Goal: Task Accomplishment & Management: Manage account settings

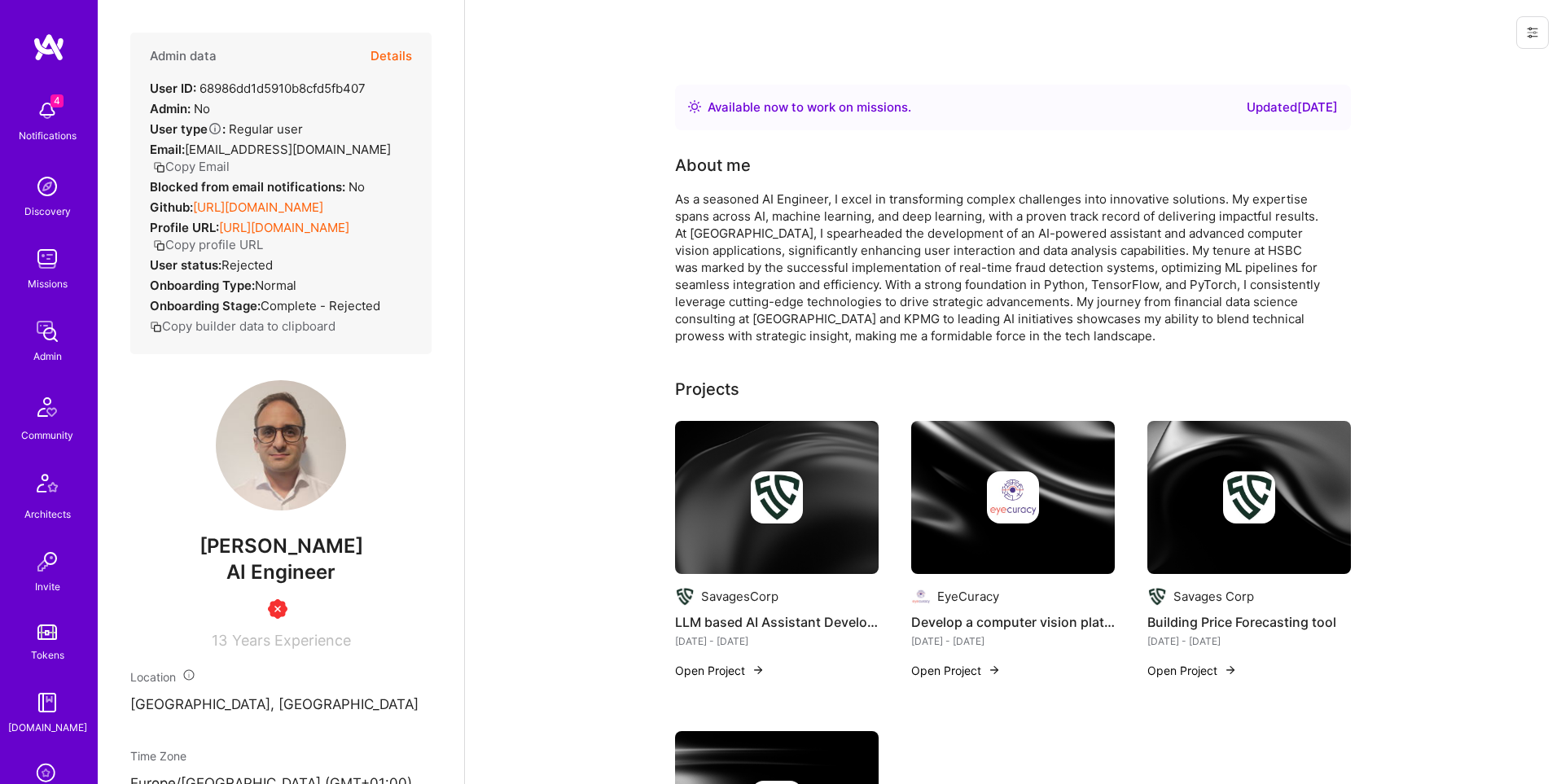
scroll to position [255, 0]
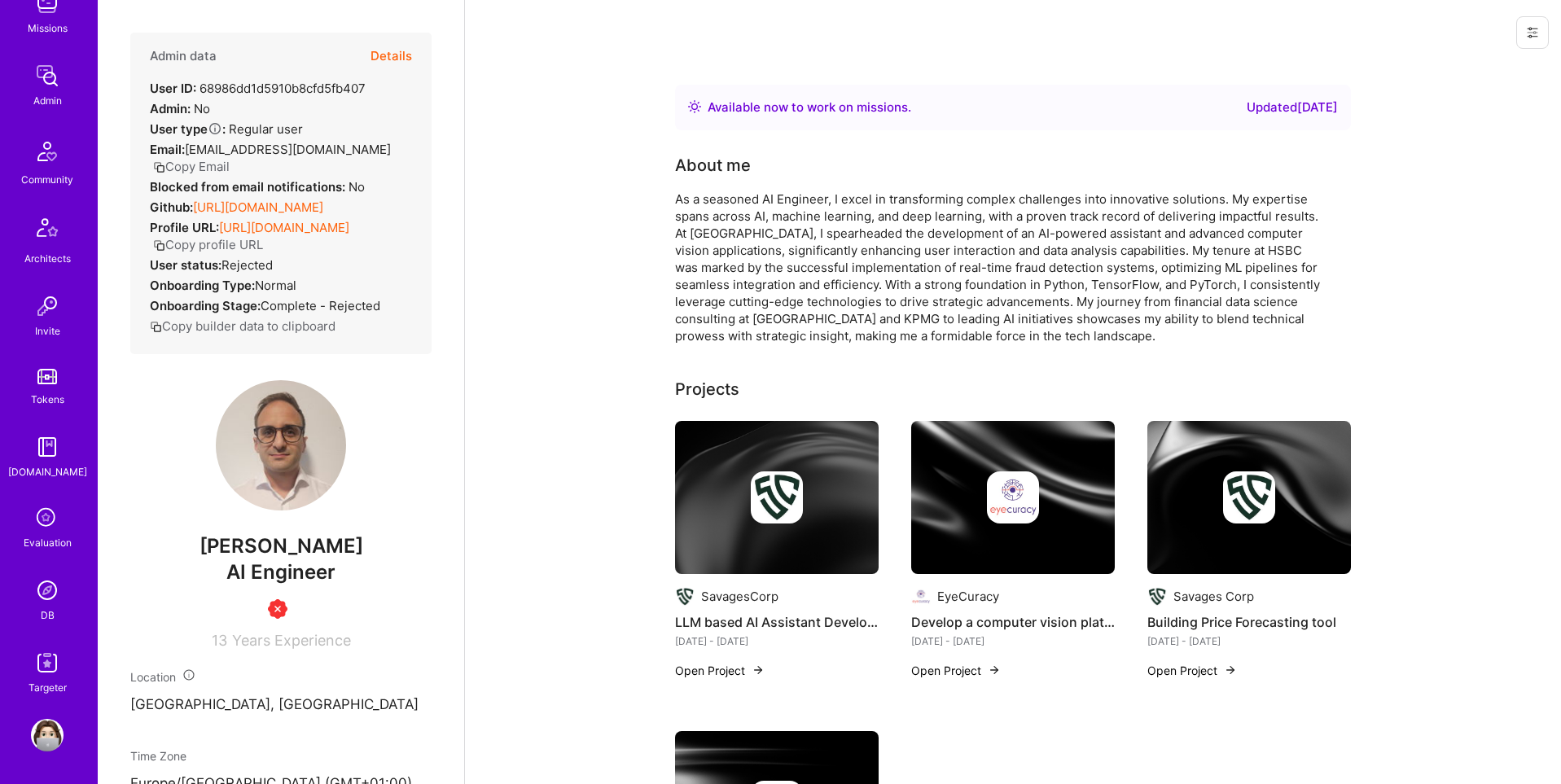
click at [48, 719] on img at bounding box center [47, 735] width 33 height 33
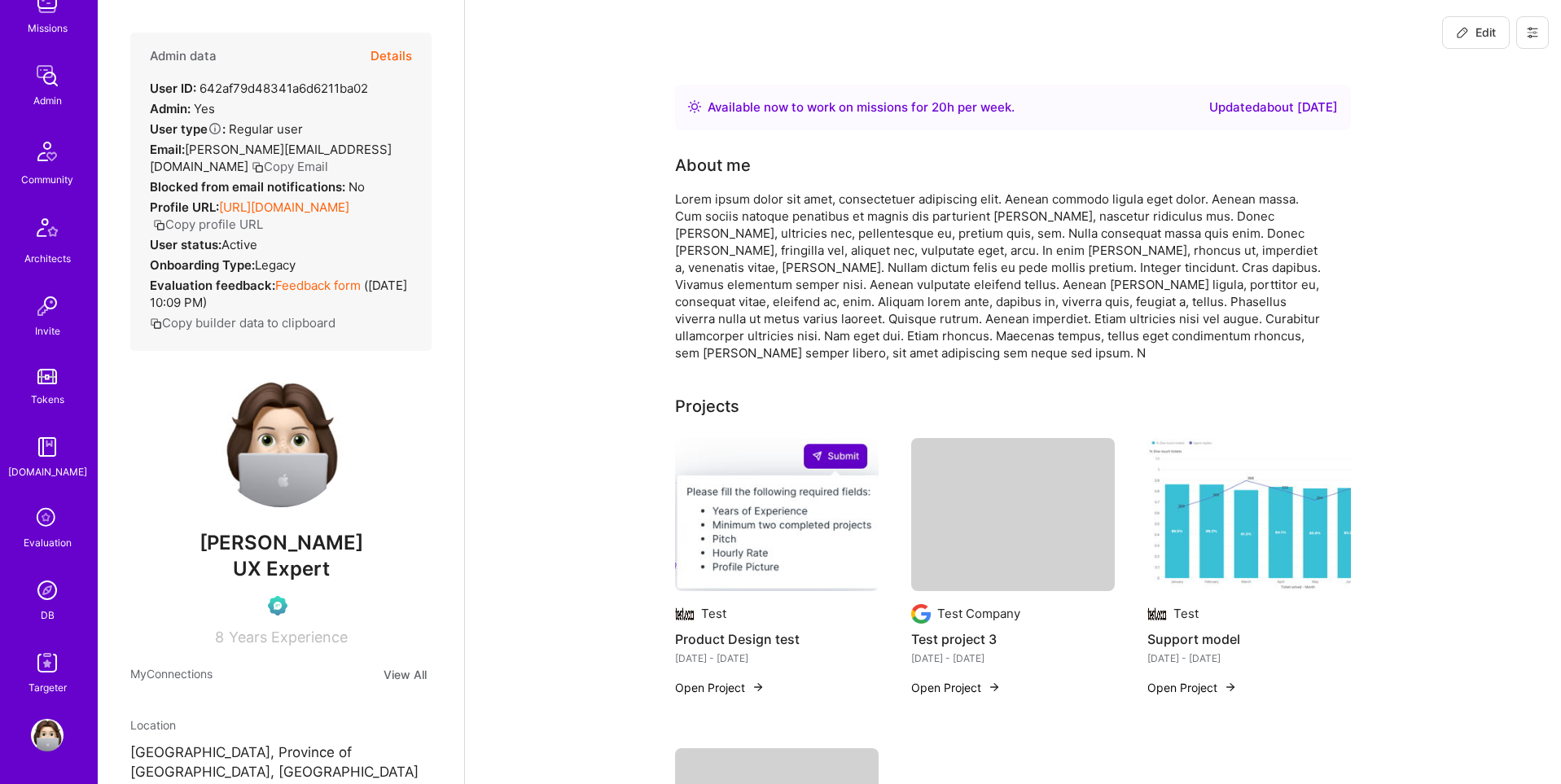
click at [1530, 34] on icon at bounding box center [1533, 33] width 13 height 13
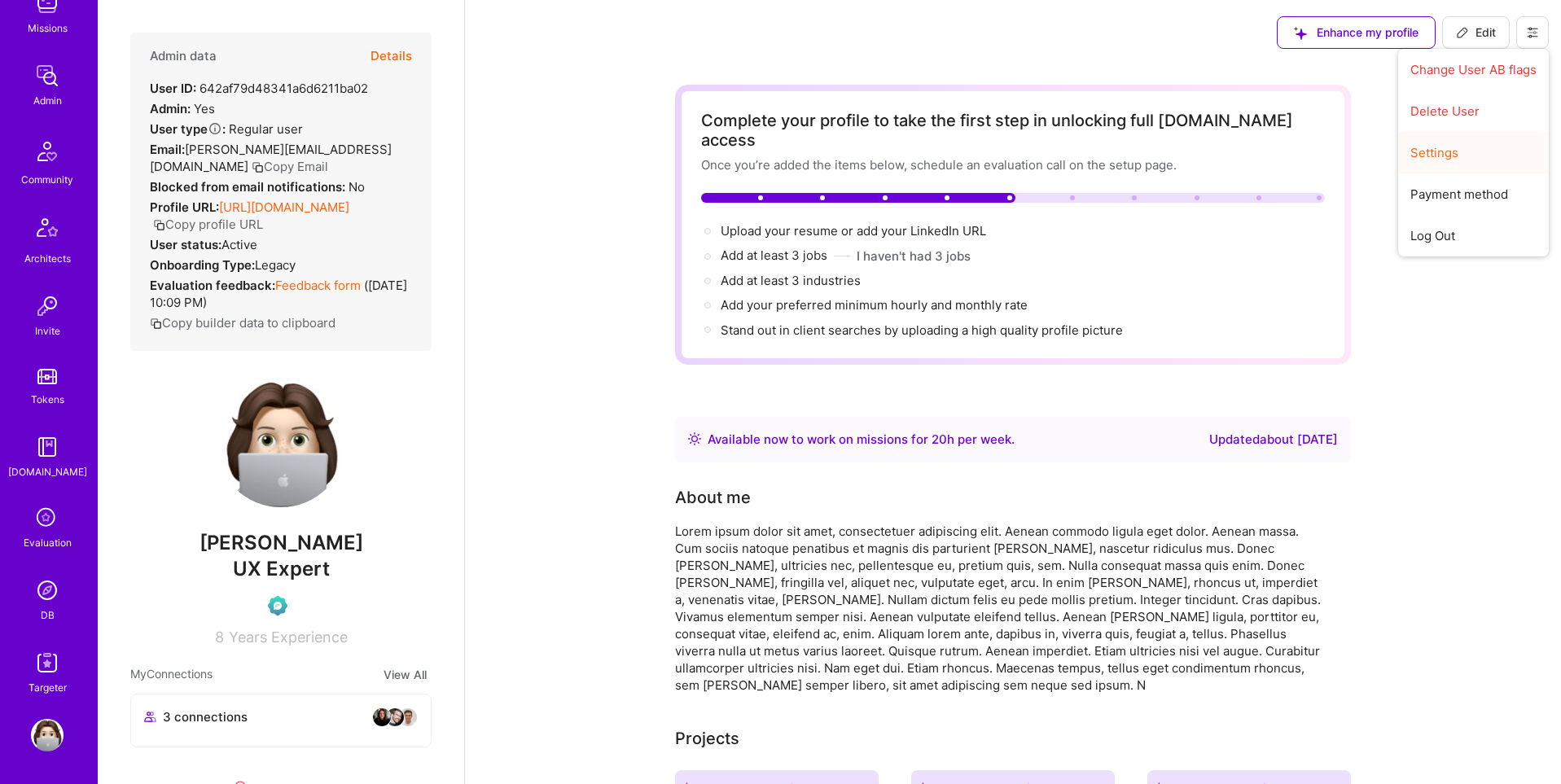
click at [1448, 153] on button "Settings" at bounding box center [1474, 152] width 150 height 41
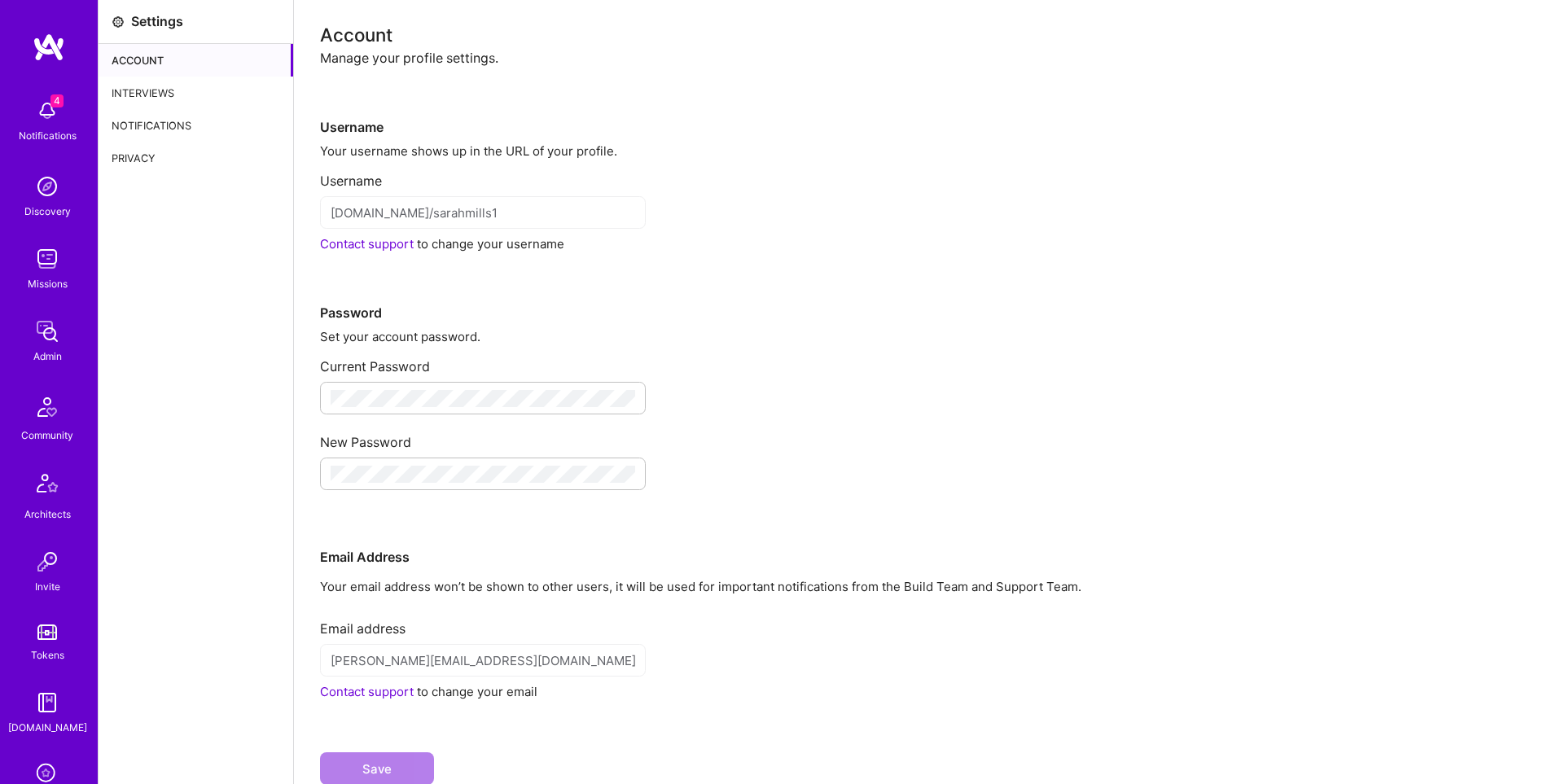
click at [201, 133] on div "Notifications" at bounding box center [195, 125] width 194 height 33
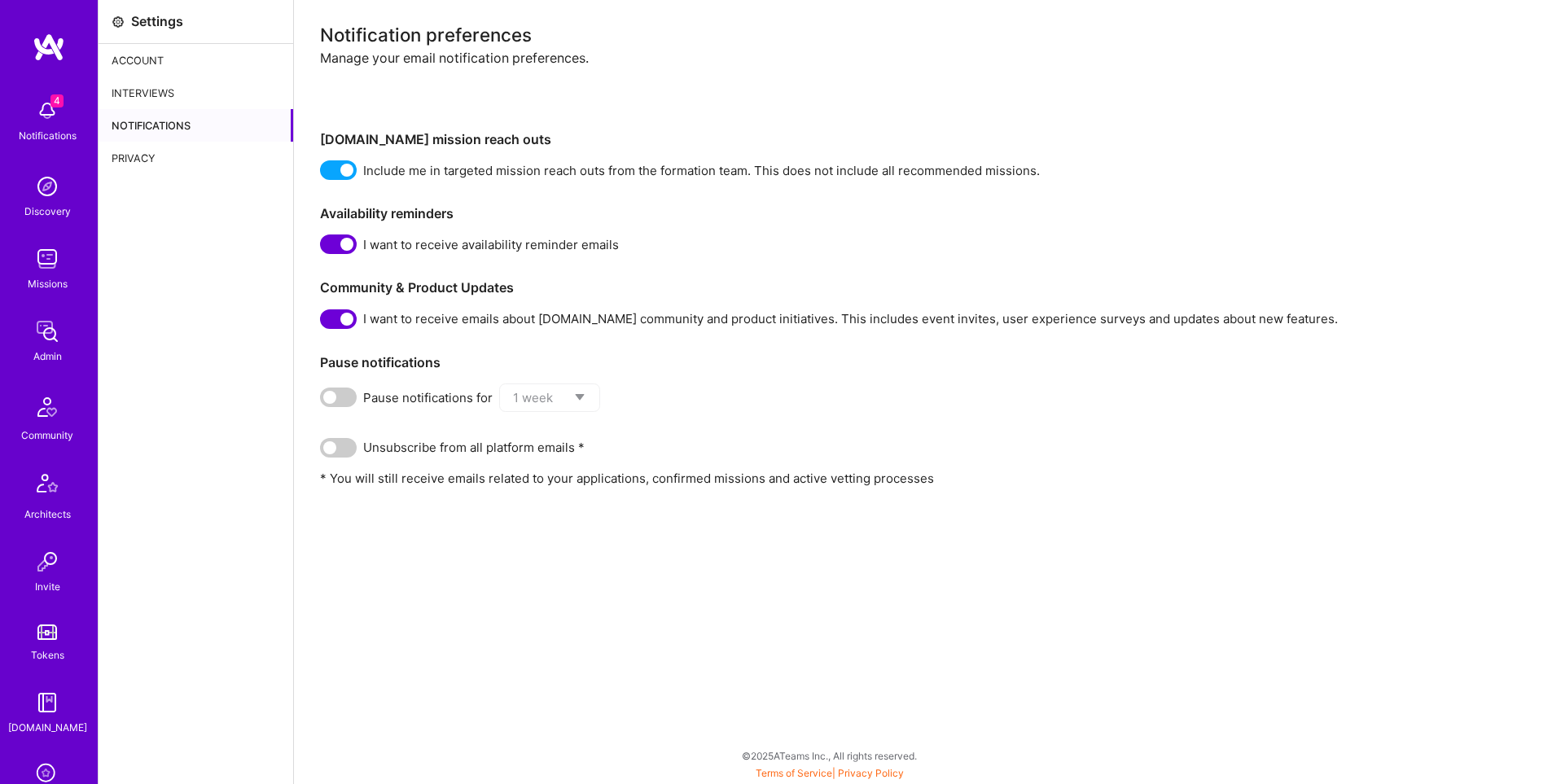
click at [160, 89] on div "Interviews" at bounding box center [195, 92] width 194 height 33
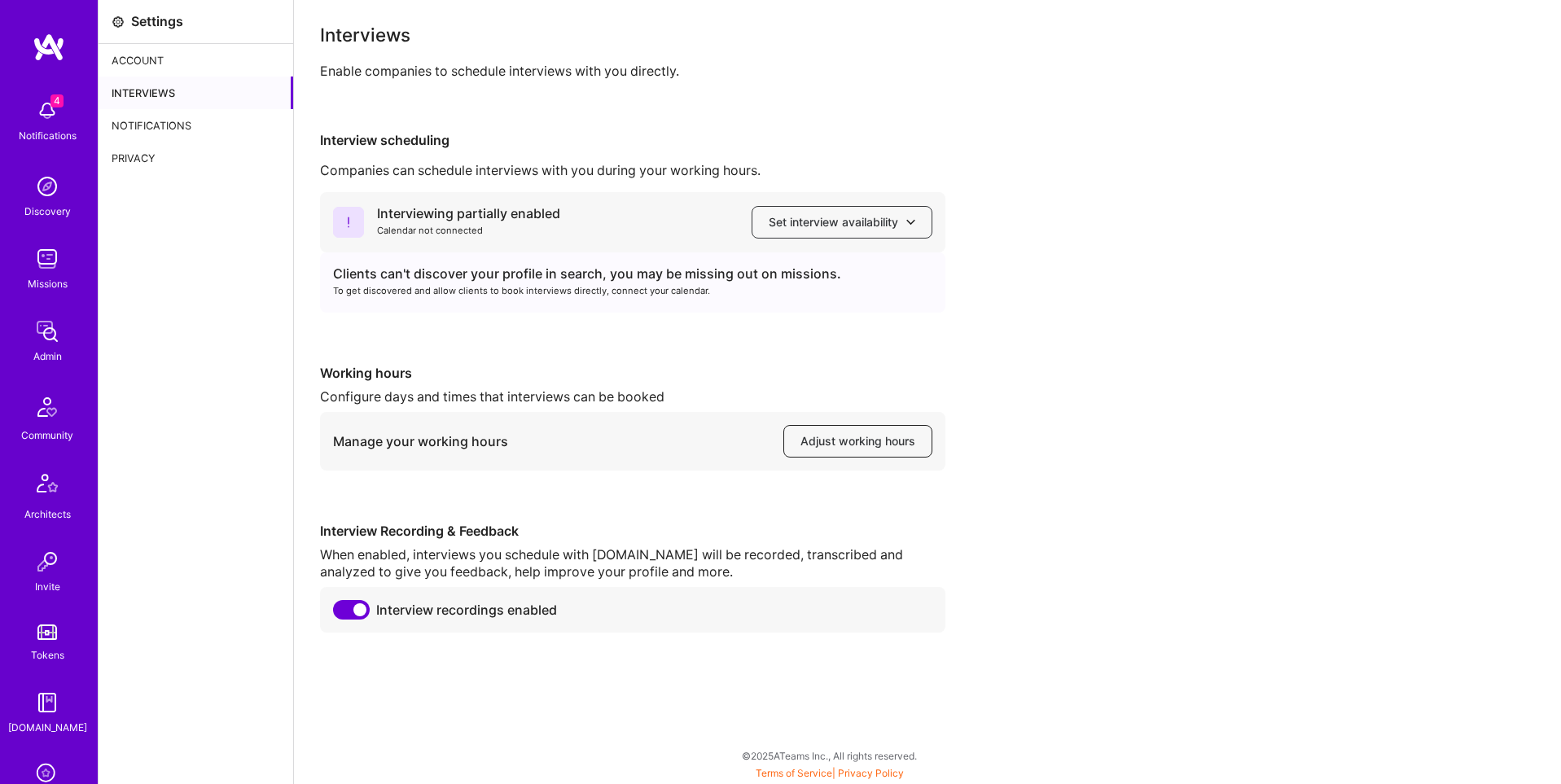
click at [838, 439] on span "Adjust working hours" at bounding box center [858, 440] width 115 height 16
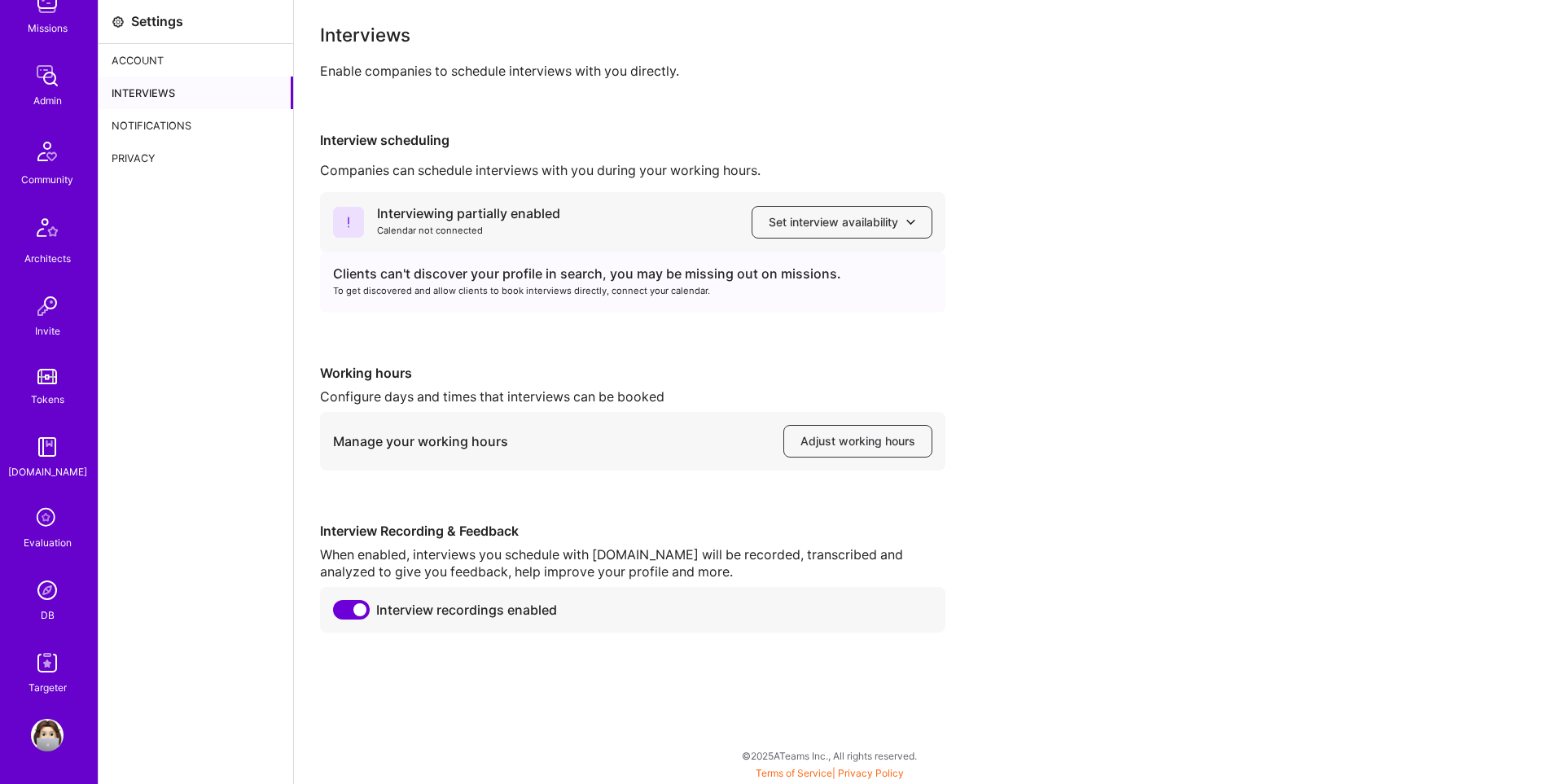
click at [42, 585] on img at bounding box center [47, 590] width 33 height 33
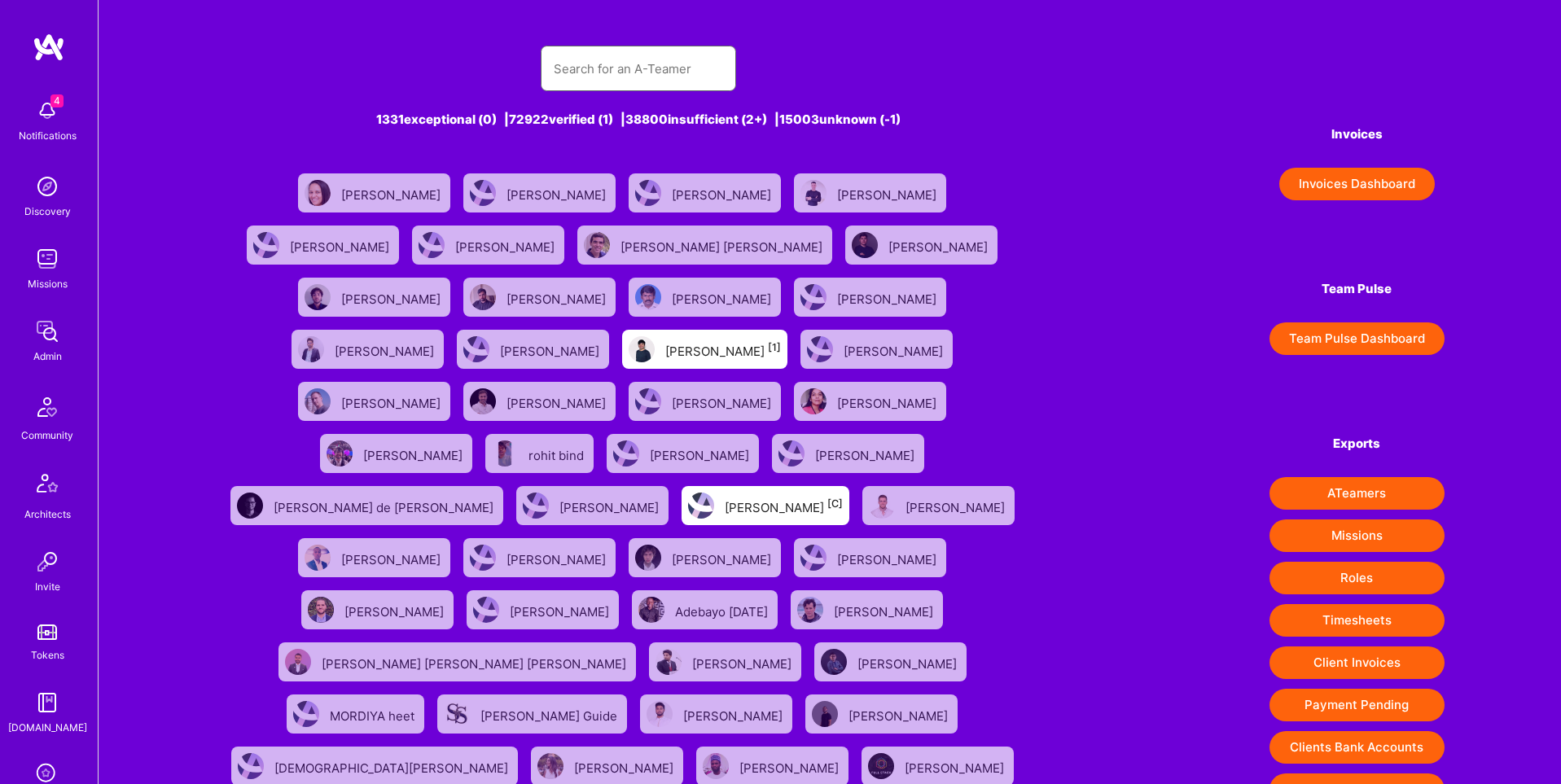
click at [626, 76] on input "text" at bounding box center [639, 69] width 169 height 41
paste input "[EMAIL_ADDRESS][DOMAIN_NAME]"
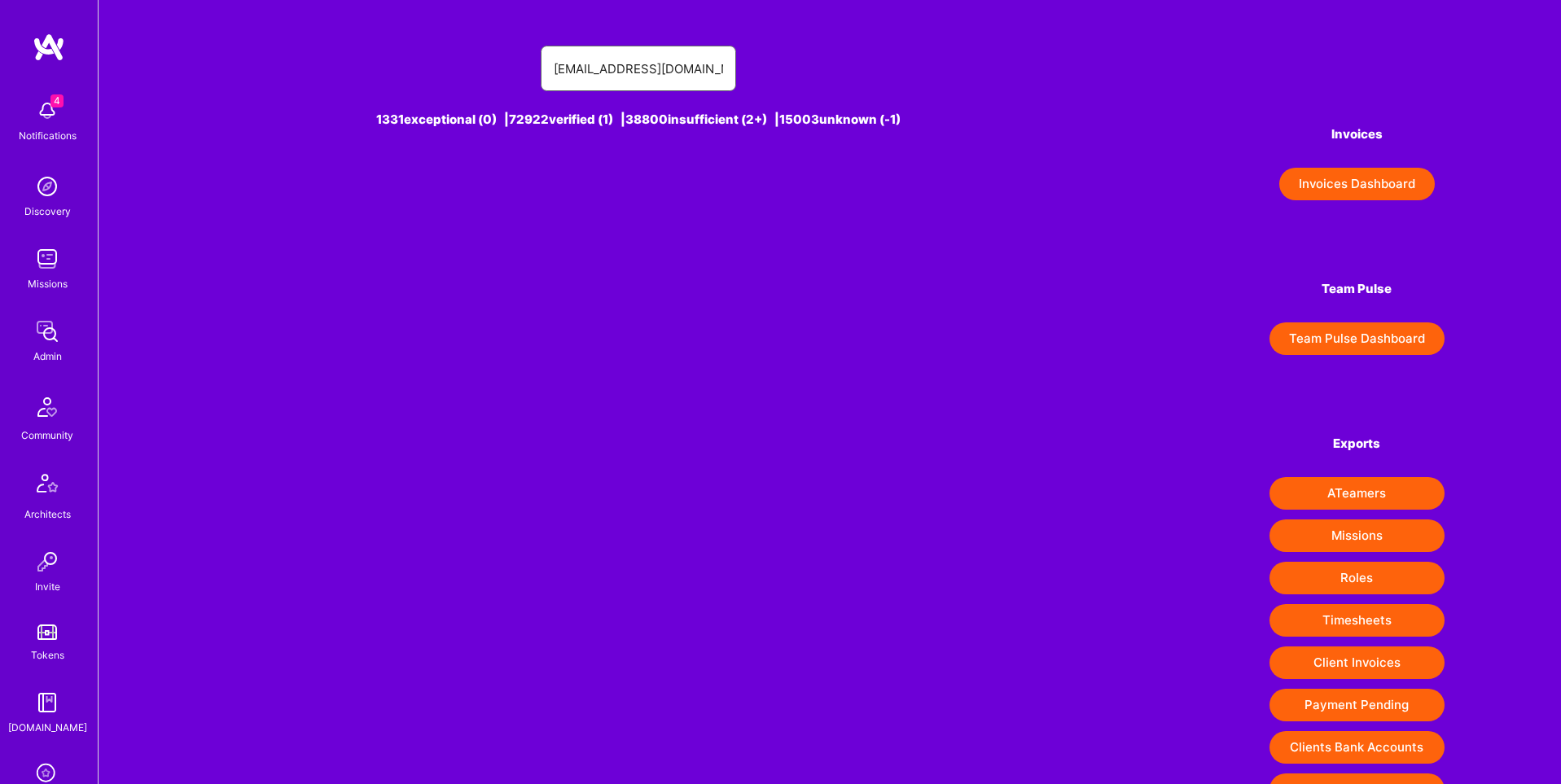
drag, startPoint x: 656, startPoint y: 71, endPoint x: 626, endPoint y: 74, distance: 30.1
click at [626, 74] on input "[EMAIL_ADDRESS][DOMAIN_NAME]" at bounding box center [639, 69] width 169 height 41
type input "[EMAIL_ADDRESS][DOMAIN_NAME]"
click at [646, 197] on div "[PERSON_NAME] [1]" at bounding box center [654, 192] width 116 height 22
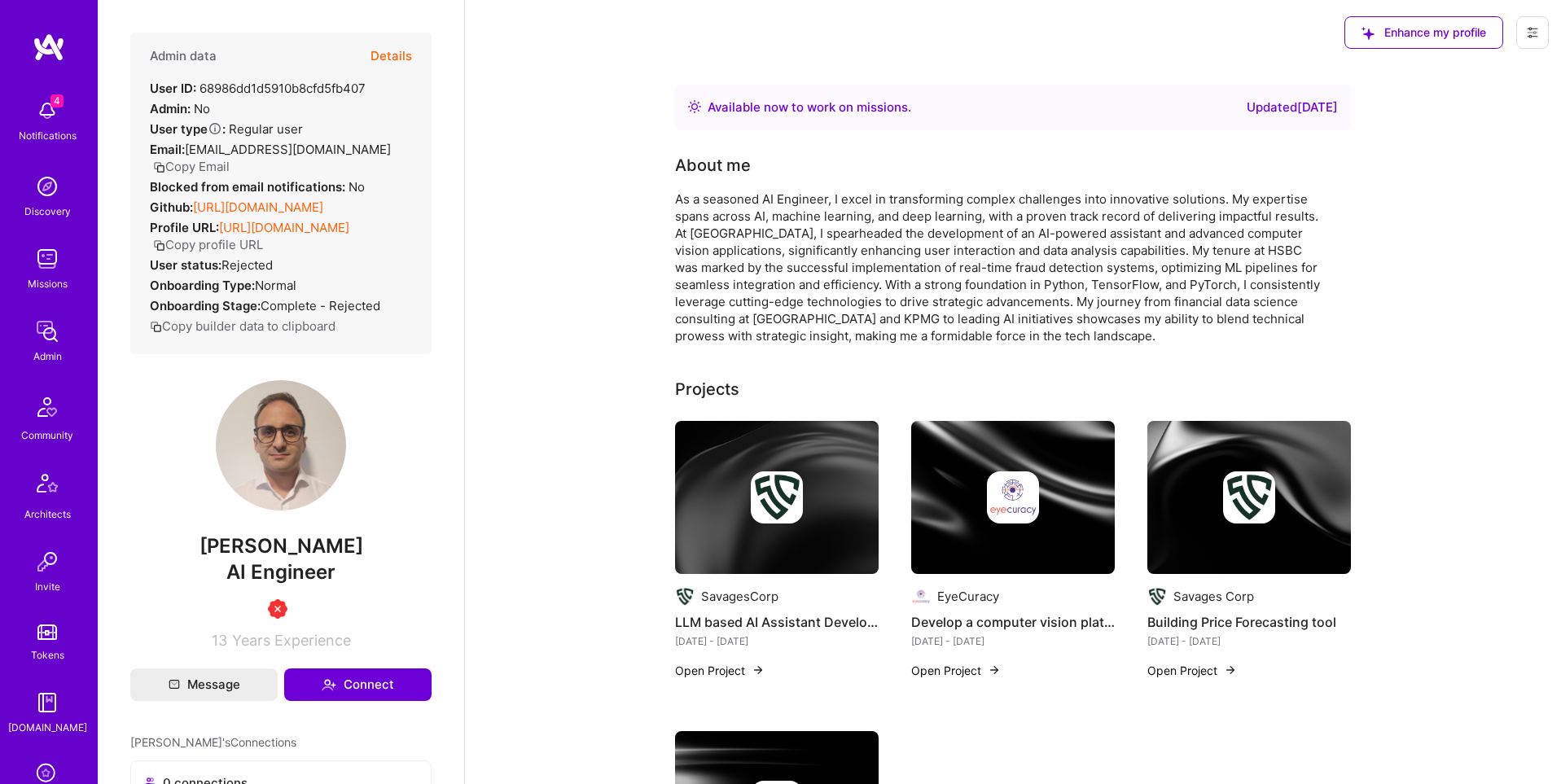
click at [463, 98] on div "Admin data Details User ID: 68986dd1d5910b8cfd5fb407 Admin: No User type Regula…" at bounding box center [281, 392] width 366 height 784
click at [386, 53] on button "Details" at bounding box center [391, 56] width 41 height 47
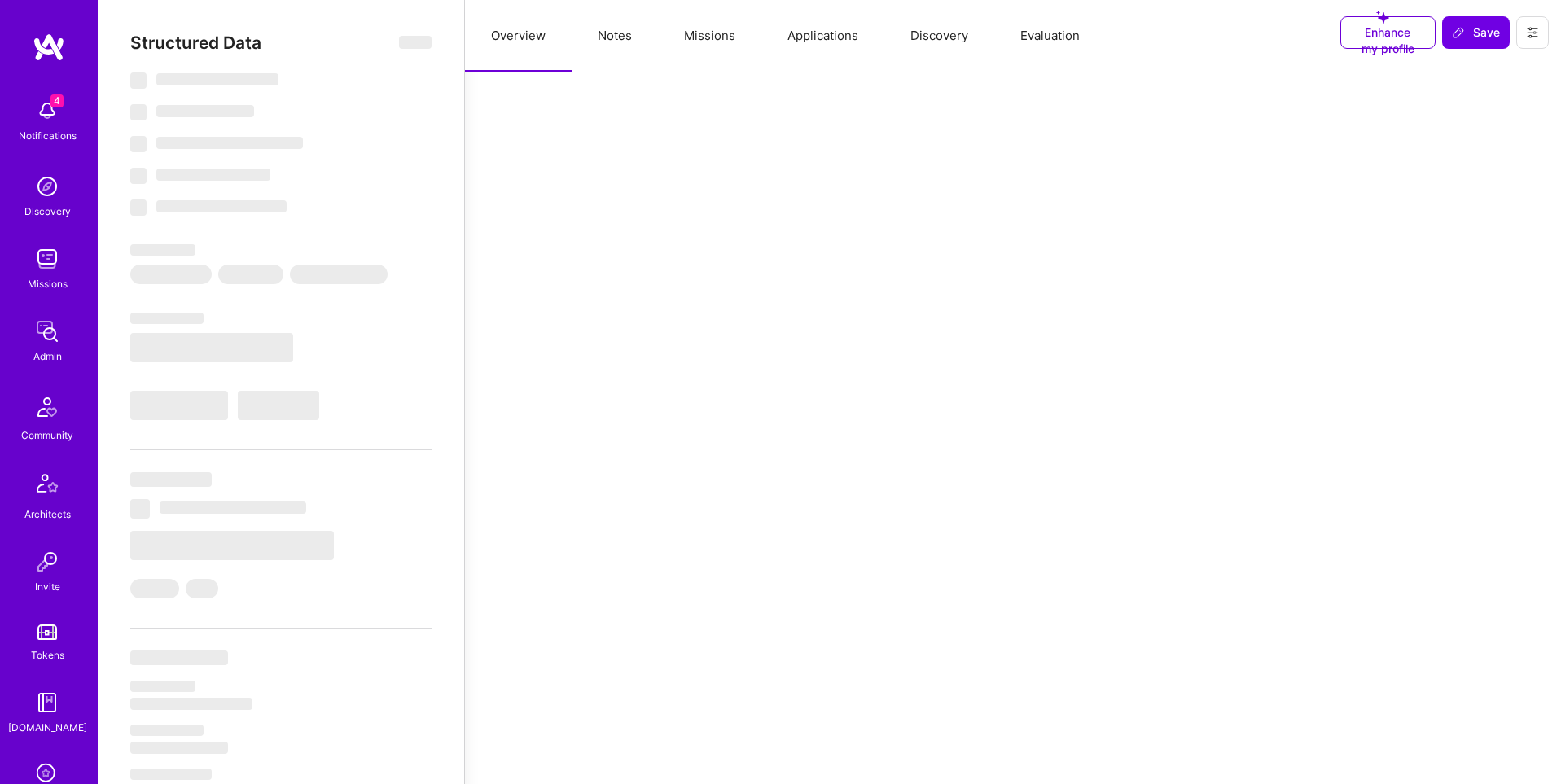
type textarea "x"
select select "Right Now"
select select "Verified"
select select "US"
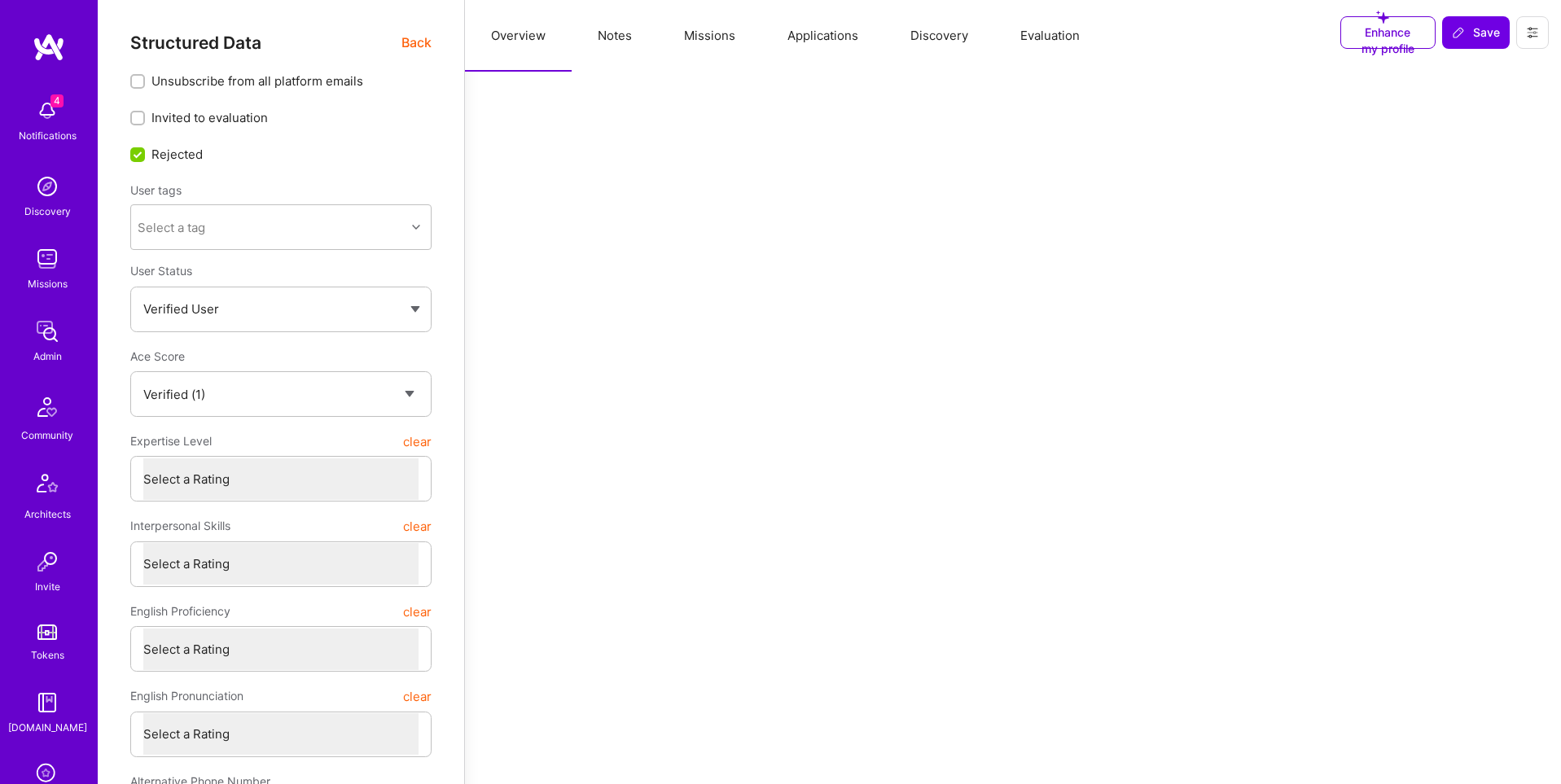
click at [605, 47] on button "Notes" at bounding box center [615, 36] width 86 height 71
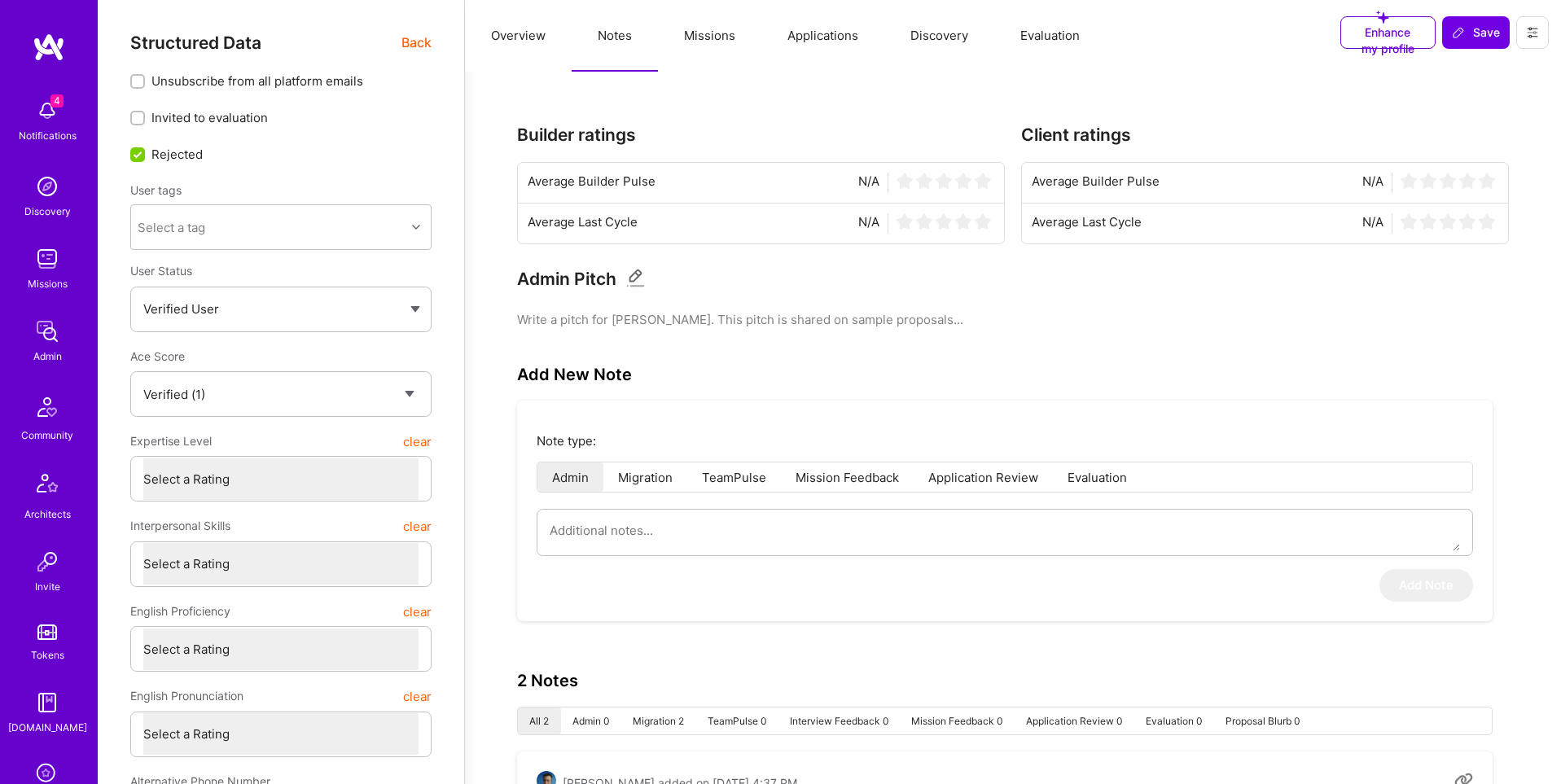
click at [411, 47] on span "Back" at bounding box center [416, 43] width 30 height 21
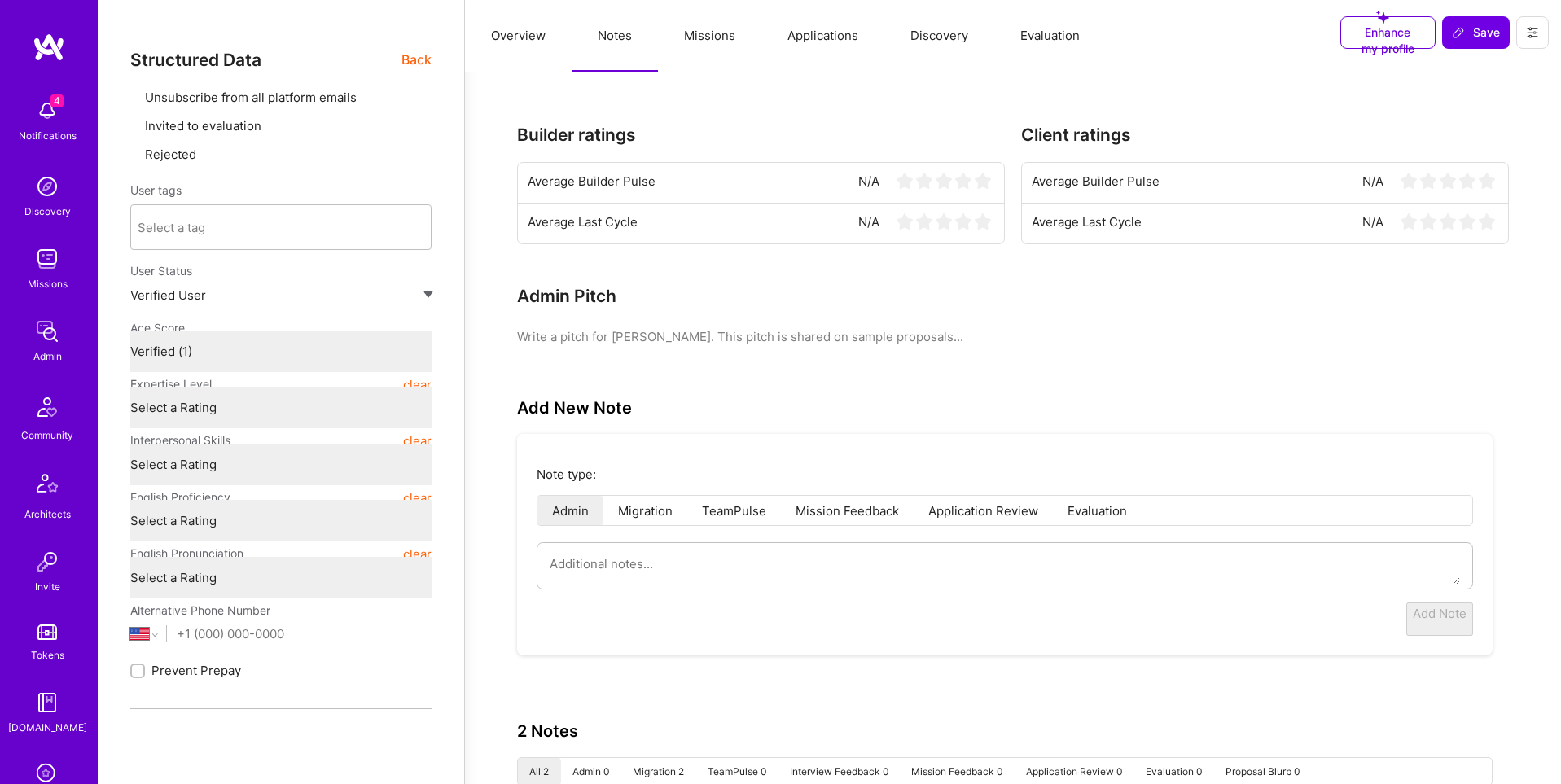
type textarea "x"
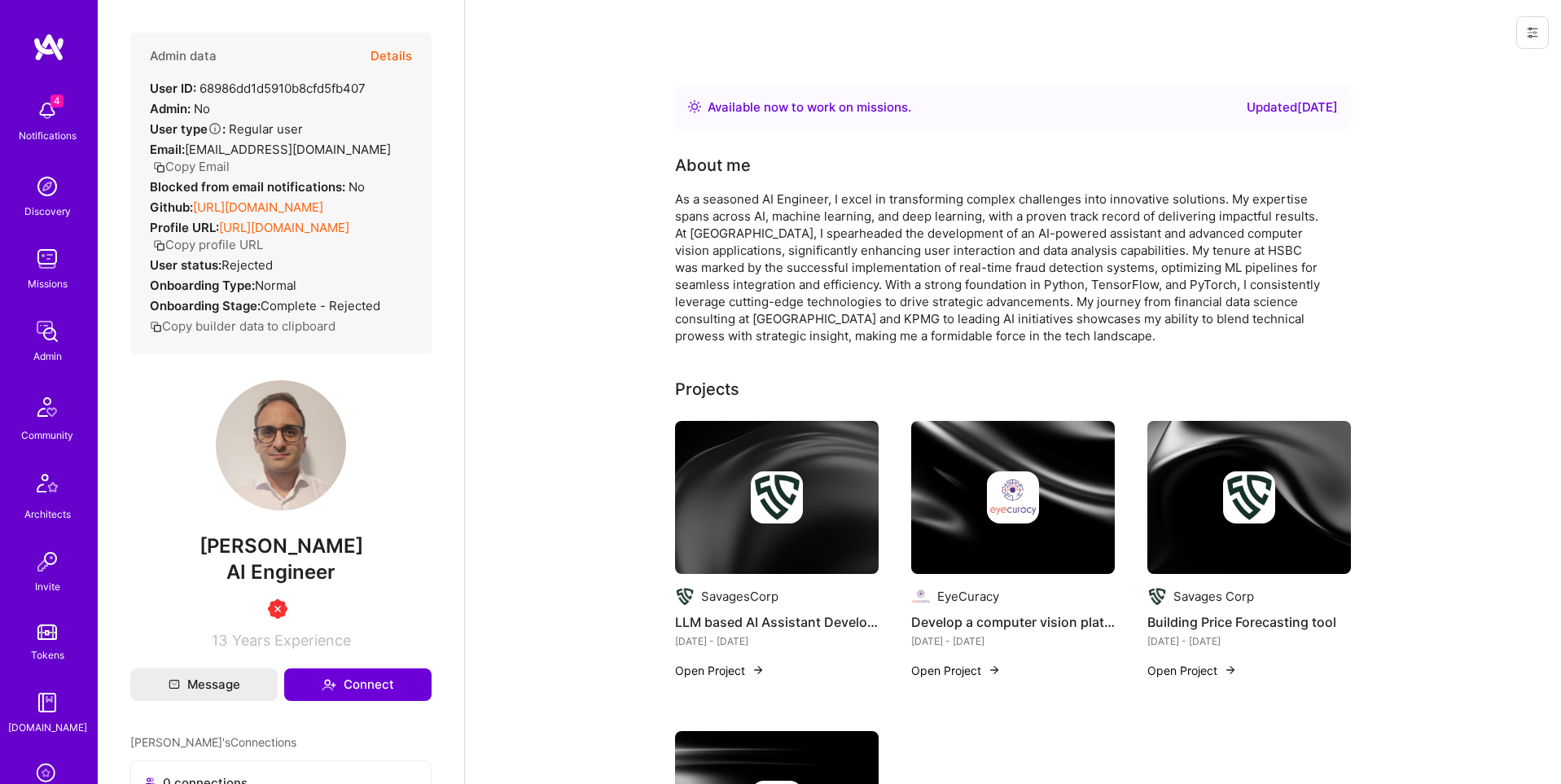
scroll to position [255, 0]
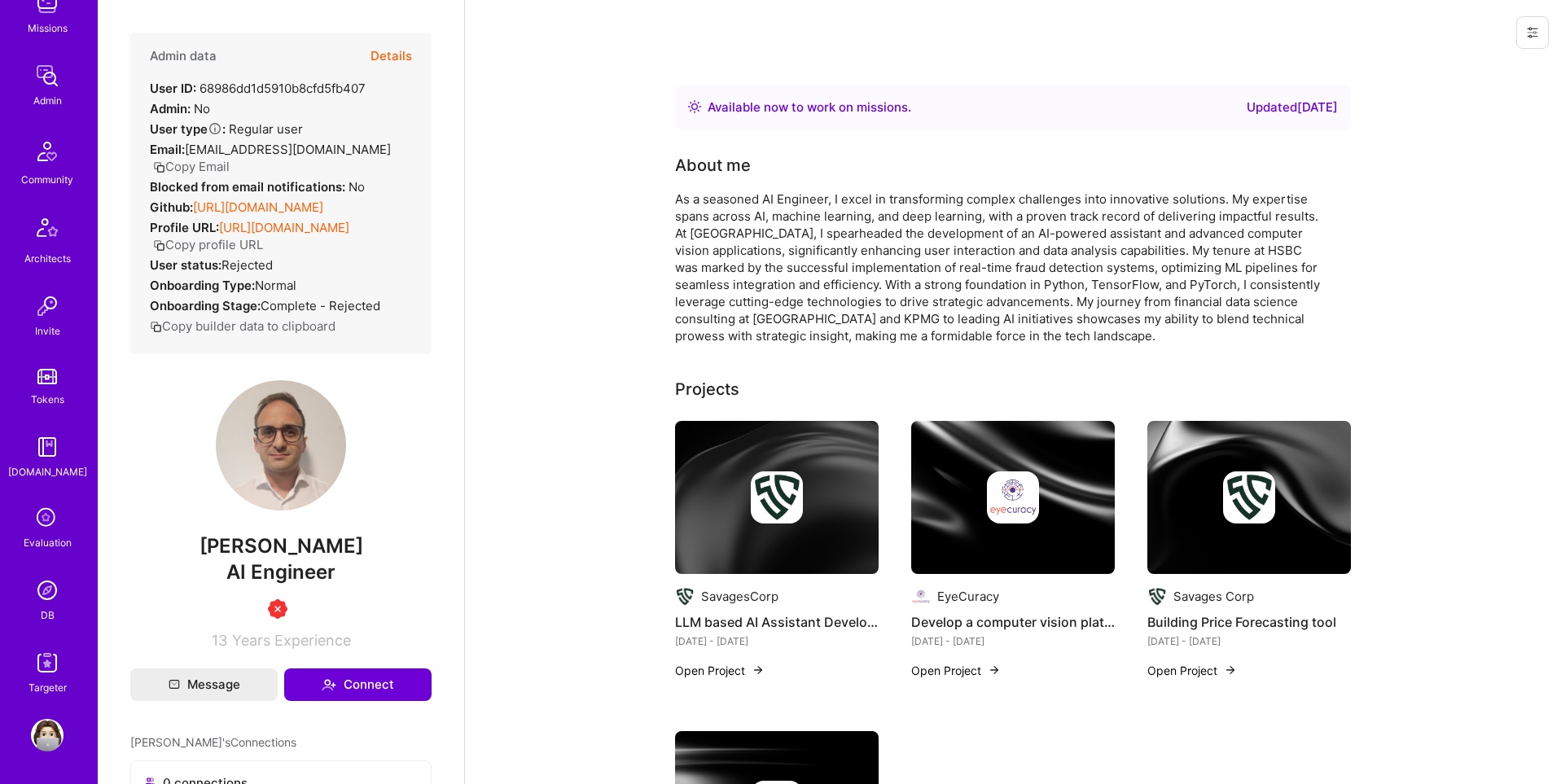
click at [53, 581] on img at bounding box center [47, 590] width 33 height 33
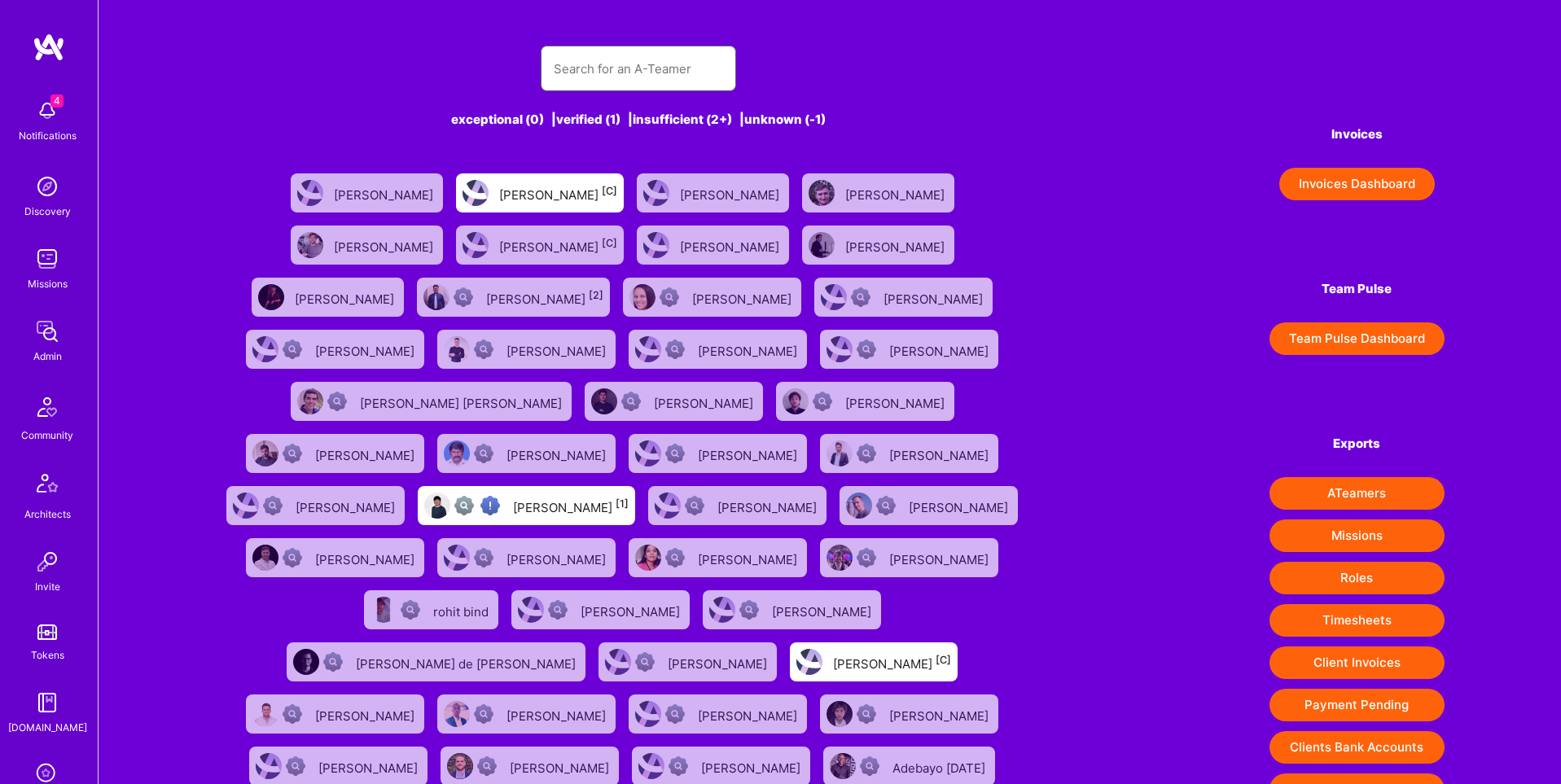
click at [602, 82] on input "text" at bounding box center [639, 69] width 169 height 41
paste input "pyagoubi@googlemail.com"
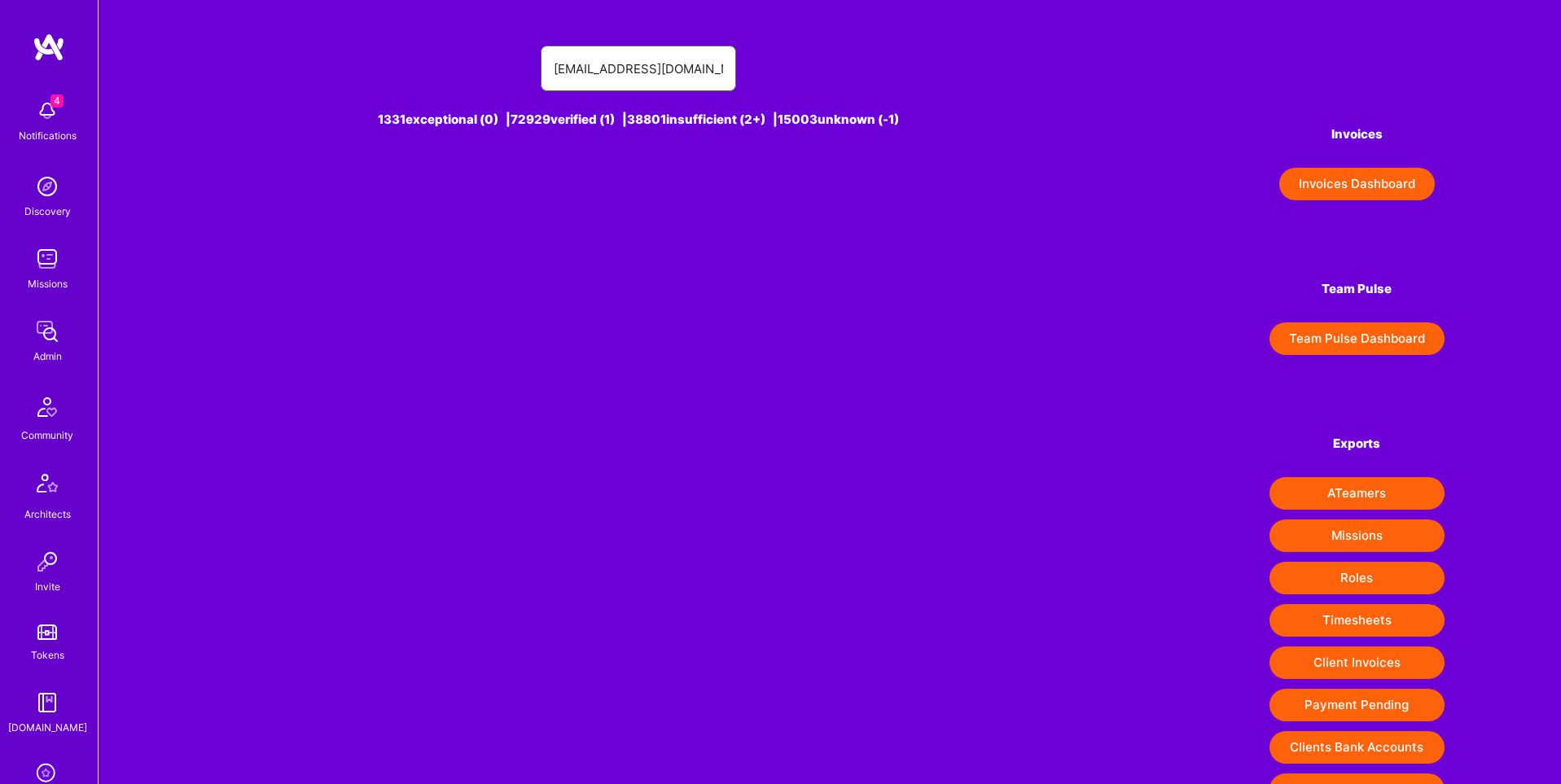
drag, startPoint x: 657, startPoint y: 69, endPoint x: 628, endPoint y: 71, distance: 29.1
click at [628, 71] on input "pyagoubi@googlemail.com" at bounding box center [639, 69] width 169 height 41
type input "[EMAIL_ADDRESS][DOMAIN_NAME]"
click at [607, 191] on div "[PERSON_NAME] [1]" at bounding box center [654, 192] width 116 height 22
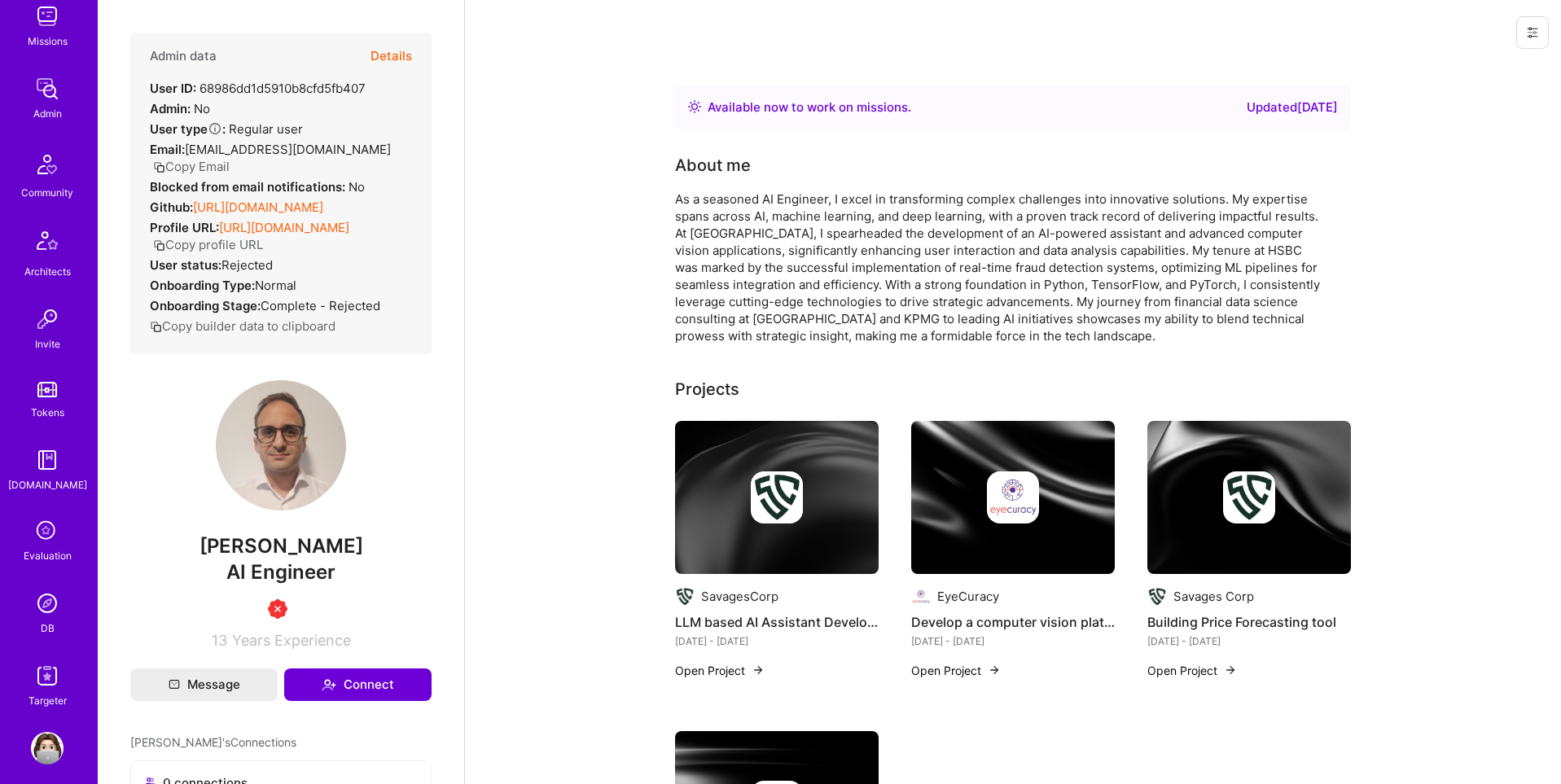
scroll to position [255, 0]
click at [229, 158] on button "Copy Email" at bounding box center [191, 166] width 76 height 17
click at [41, 590] on img at bounding box center [47, 590] width 33 height 33
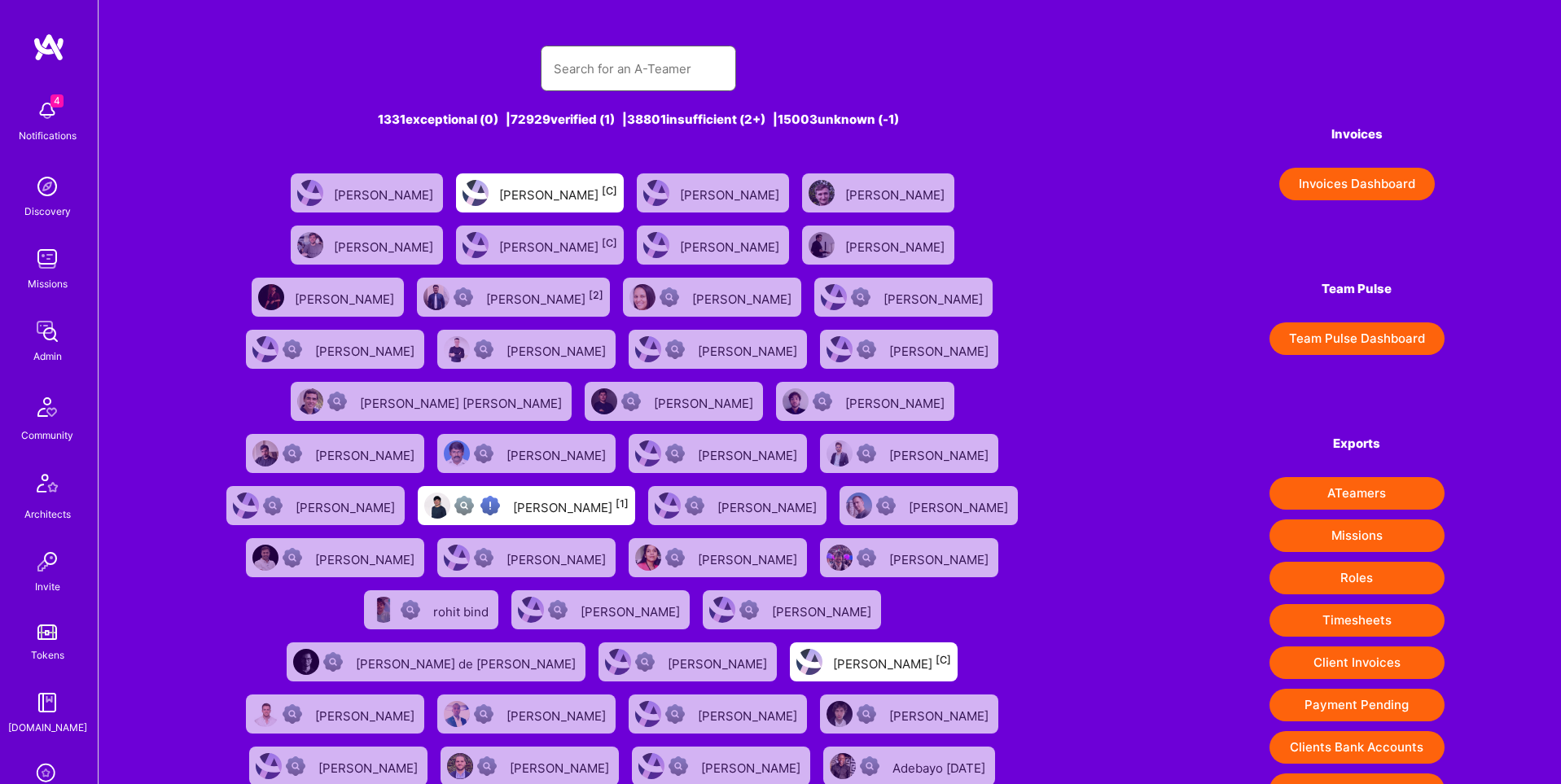
click at [601, 62] on input "text" at bounding box center [639, 69] width 169 height 41
paste input "[EMAIL_ADDRESS][DOMAIN_NAME]"
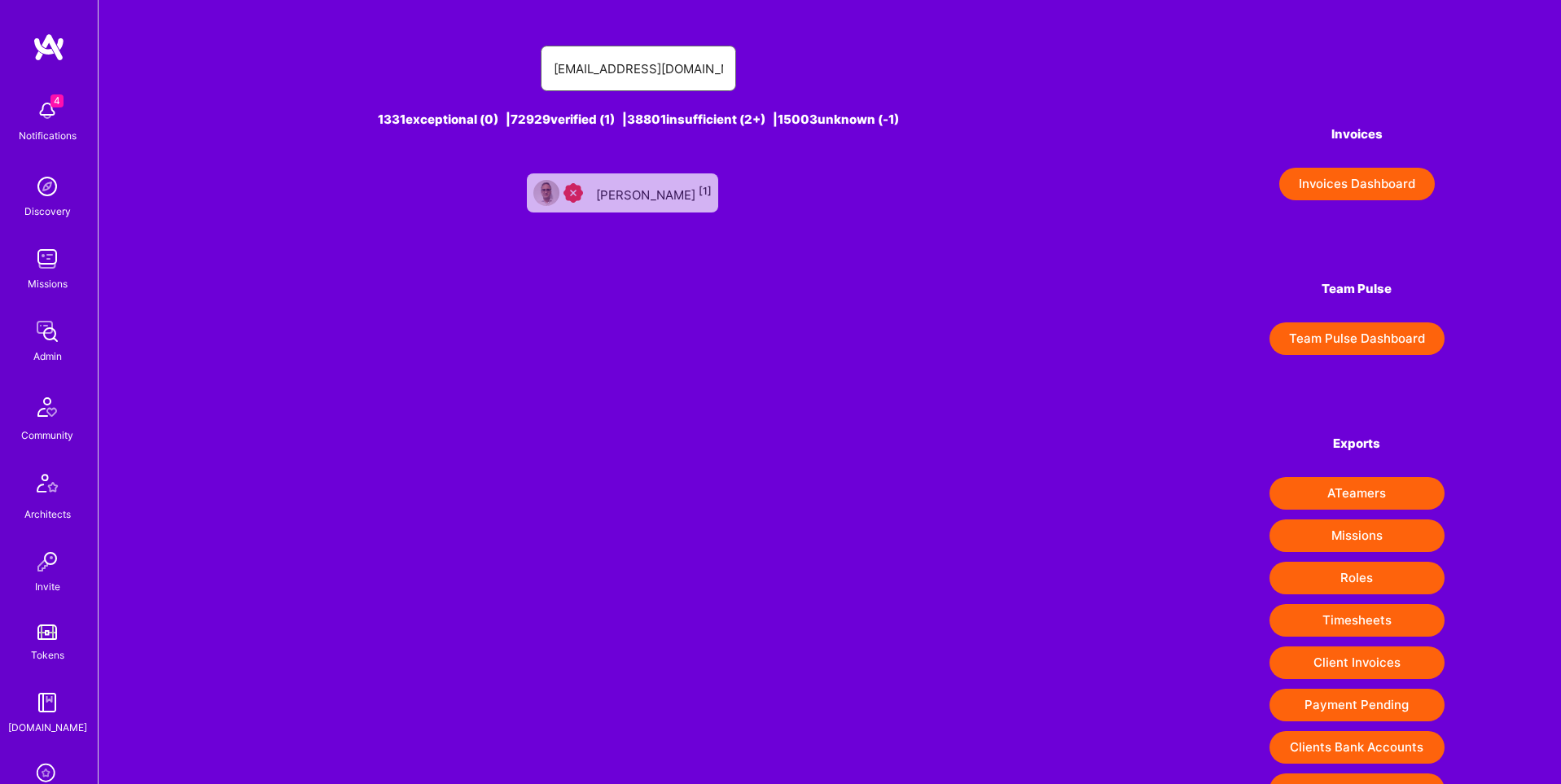
type input "[EMAIL_ADDRESS][DOMAIN_NAME]"
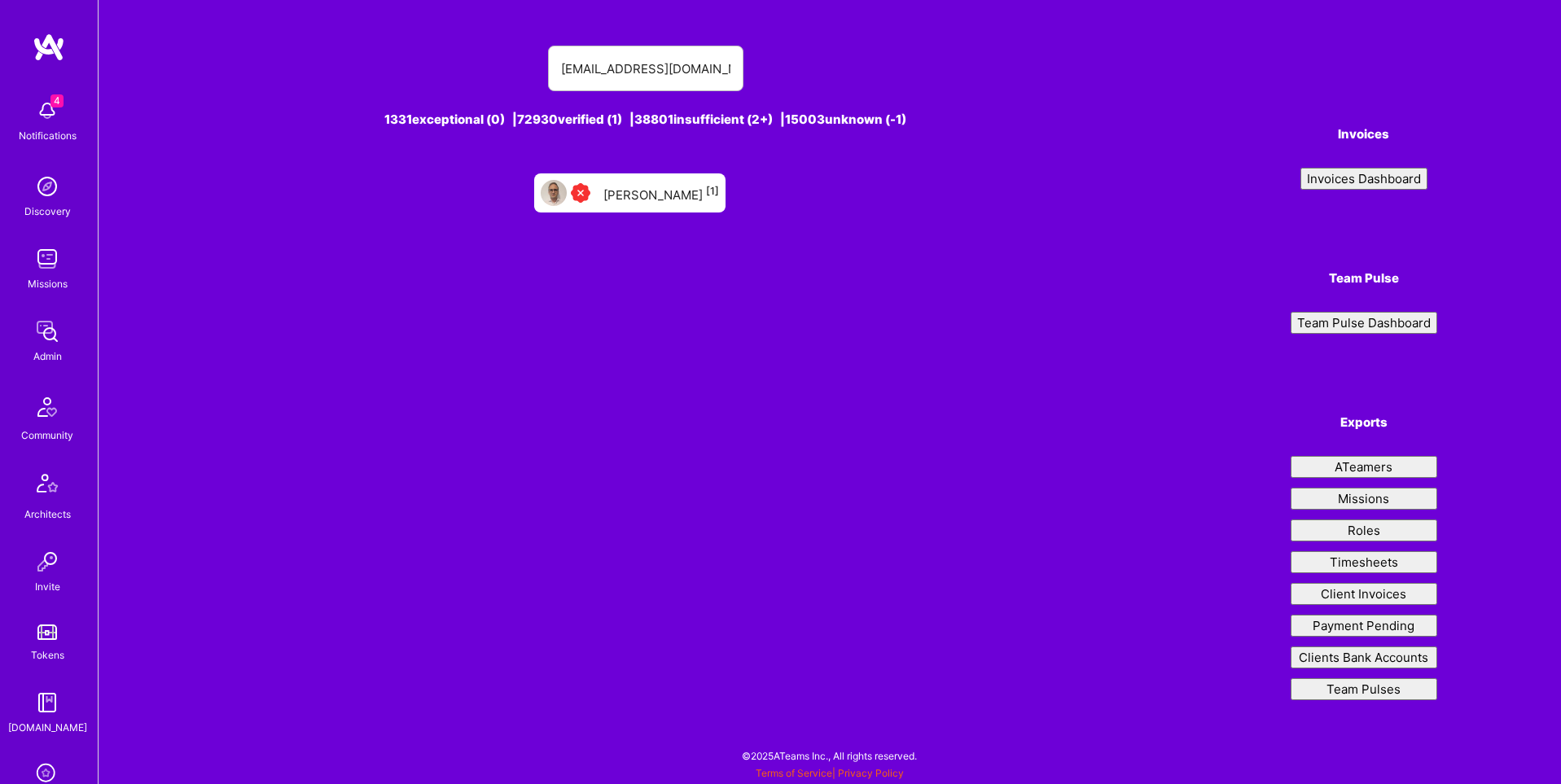
type input "[EMAIL_ADDRESS][DOMAIN_NAME]"
click at [632, 182] on div "[PERSON_NAME] [1]" at bounding box center [660, 192] width 116 height 22
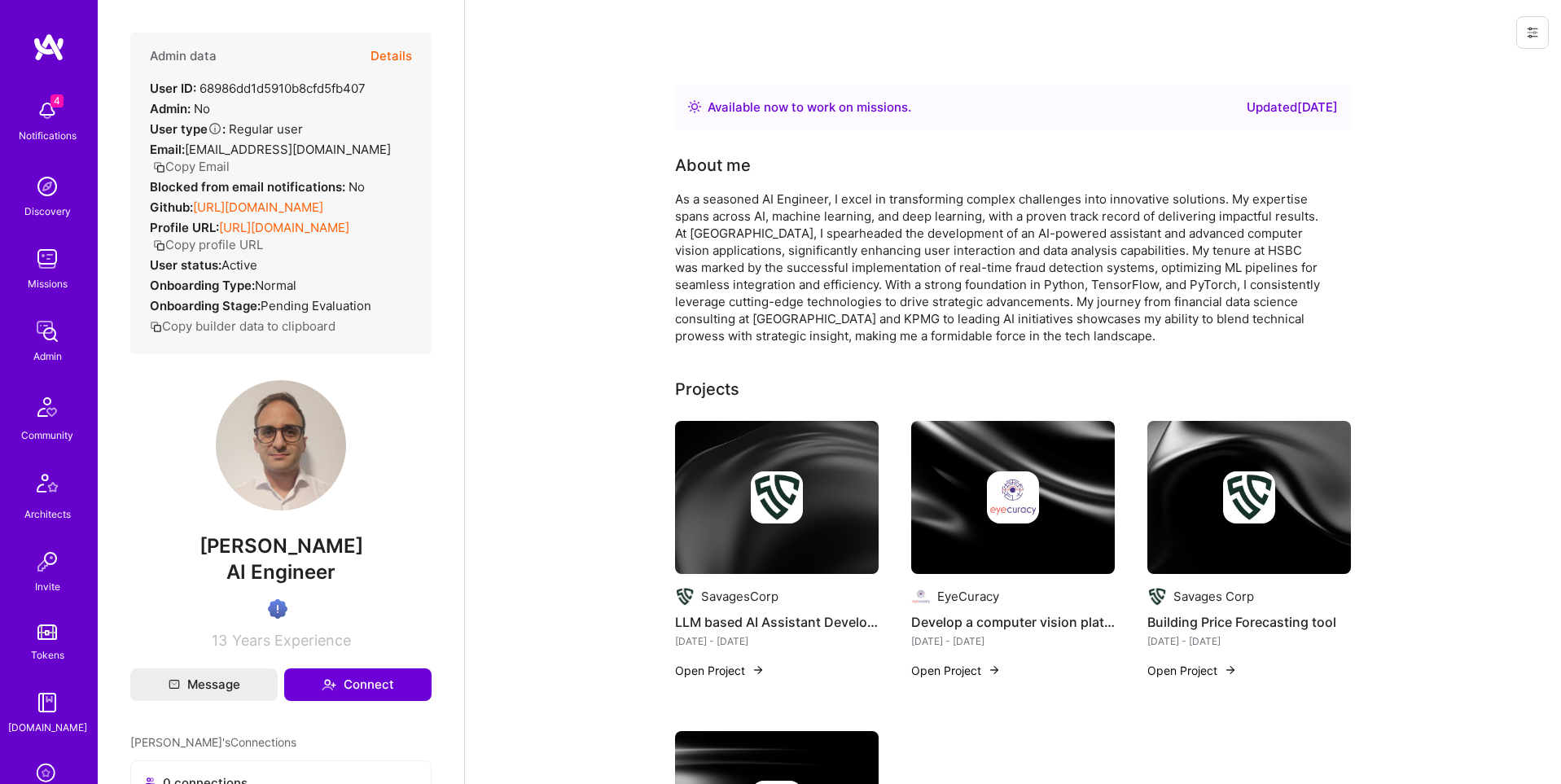
click at [400, 52] on button "Details" at bounding box center [391, 56] width 41 height 47
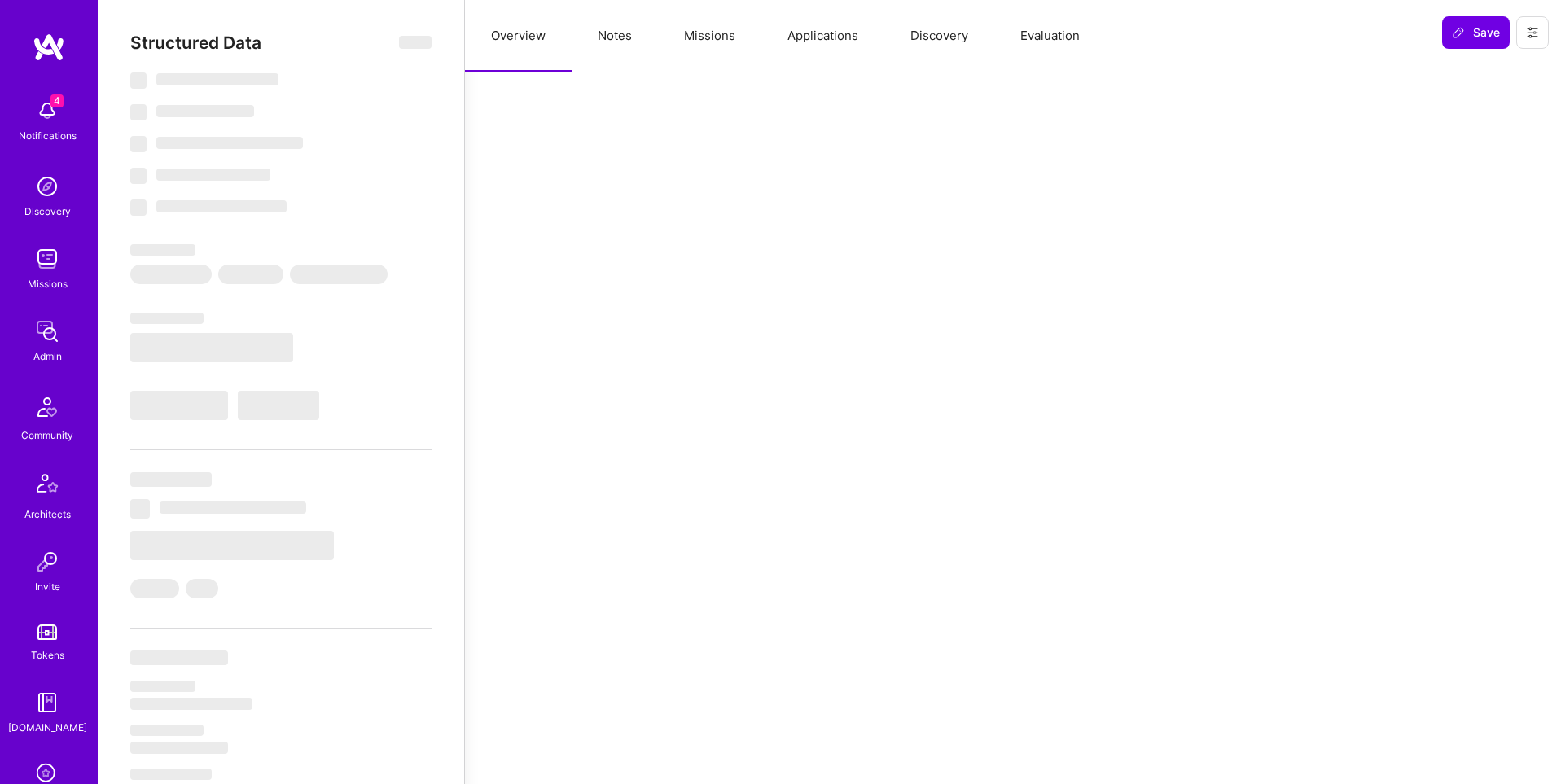
select select "Right Now"
select select "Verified"
select select "US"
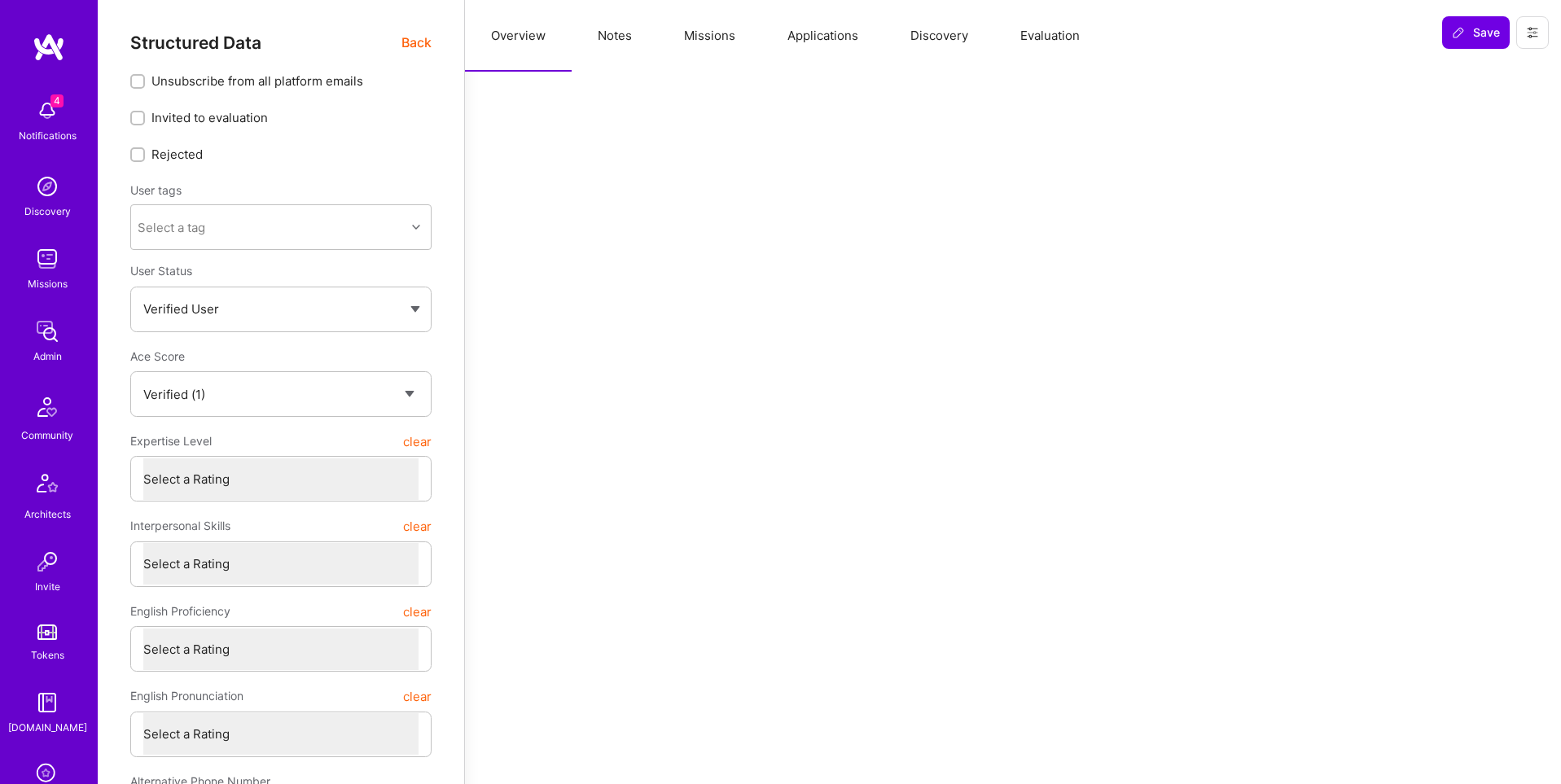
click at [612, 23] on button "Notes" at bounding box center [615, 36] width 86 height 71
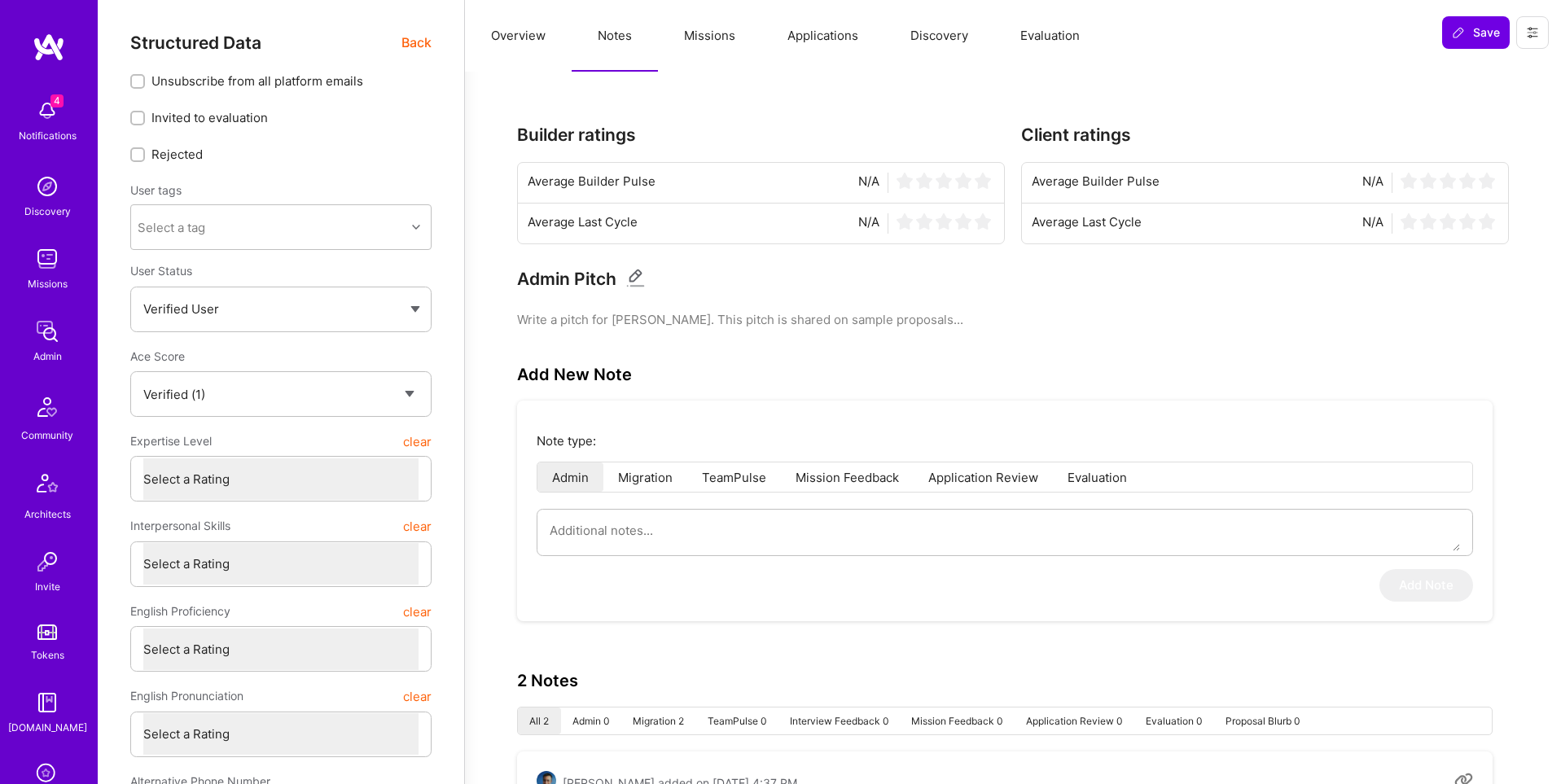
click at [413, 41] on span "Back" at bounding box center [416, 43] width 30 height 21
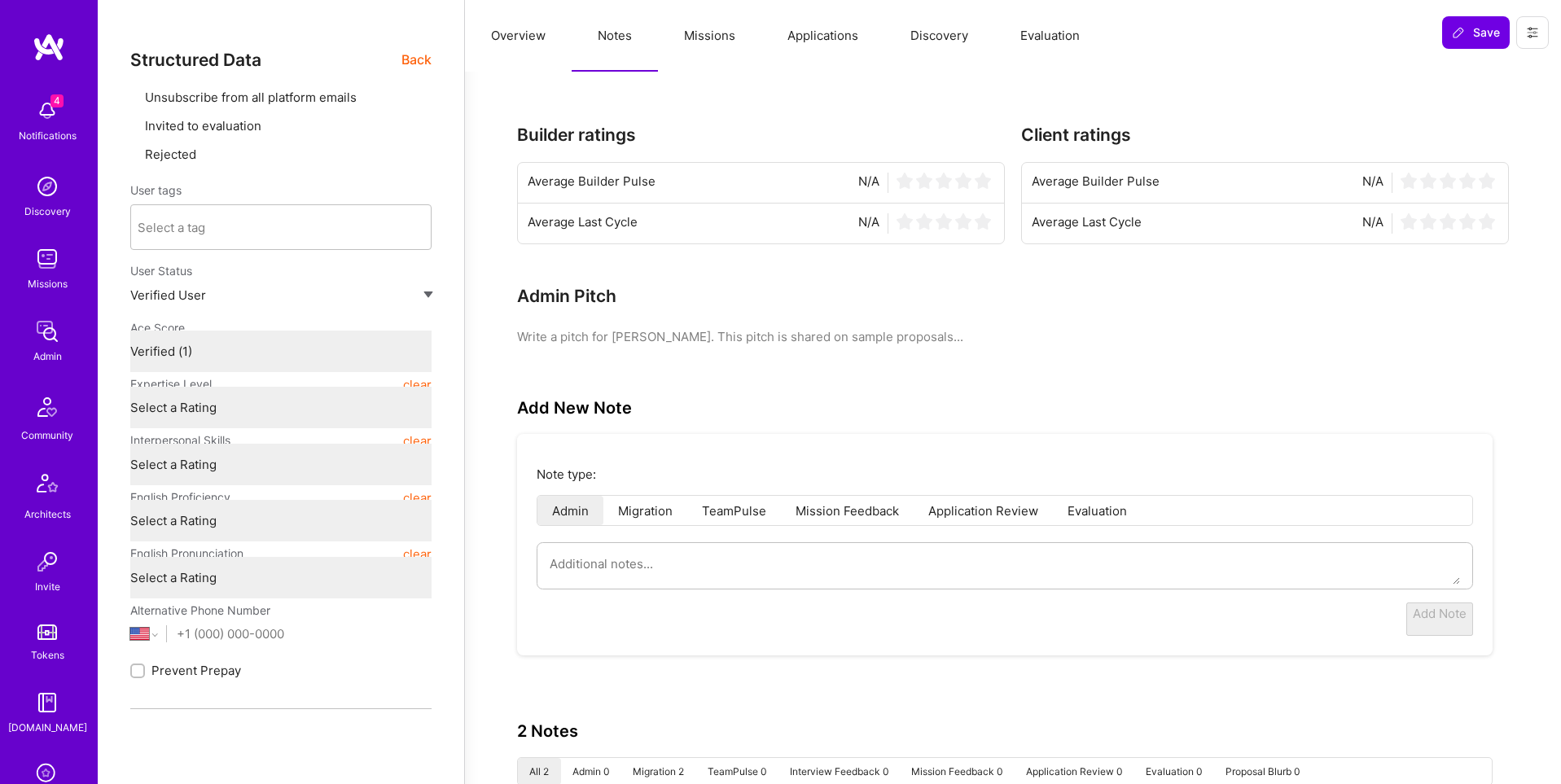
type textarea "x"
